Goal: Ask a question

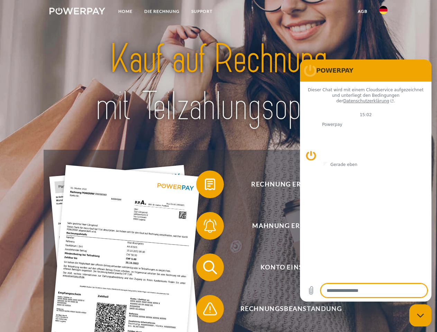
click at [77, 12] on img at bounding box center [77, 11] width 56 height 7
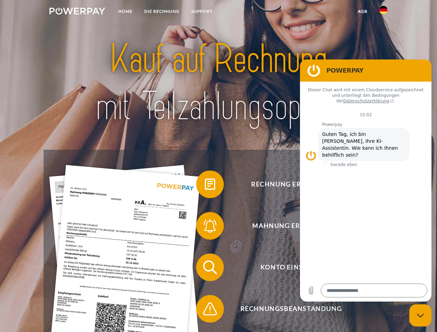
click at [383, 12] on img at bounding box center [383, 10] width 8 height 8
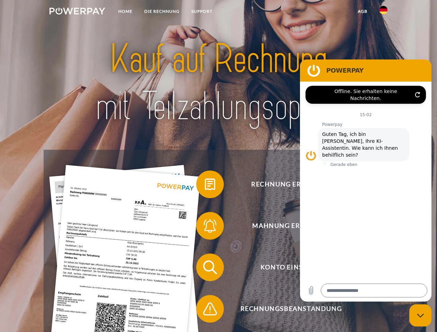
click at [362, 11] on link "agb" at bounding box center [362, 11] width 21 height 12
click at [205, 186] on span at bounding box center [199, 184] width 35 height 35
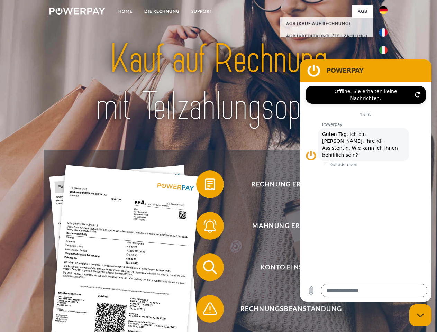
click at [205, 227] on span at bounding box center [199, 225] width 35 height 35
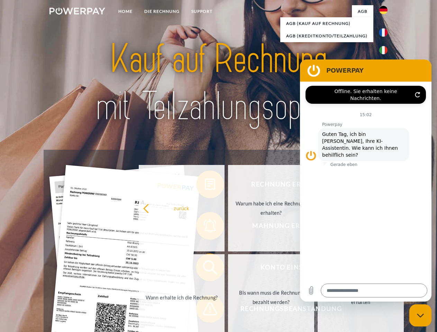
click at [228, 269] on link "Bis wann muss die Rechnung bezahlt werden?" at bounding box center [271, 297] width 86 height 86
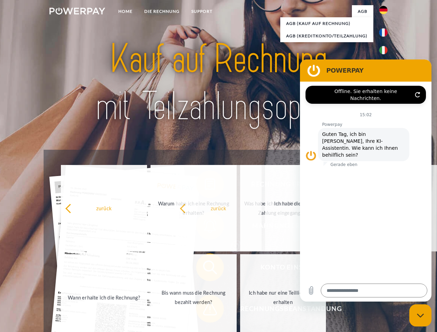
click at [205, 310] on span at bounding box center [199, 308] width 35 height 35
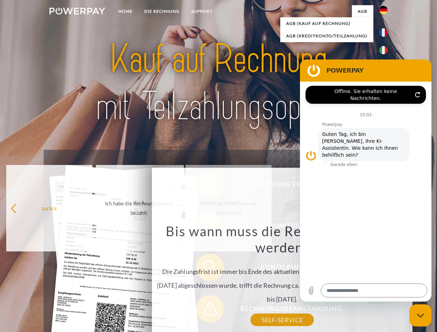
click at [420, 315] on icon "Messaging-Fenster schließen" at bounding box center [420, 315] width 7 height 4
type textarea "*"
